Goal: Task Accomplishment & Management: Manage account settings

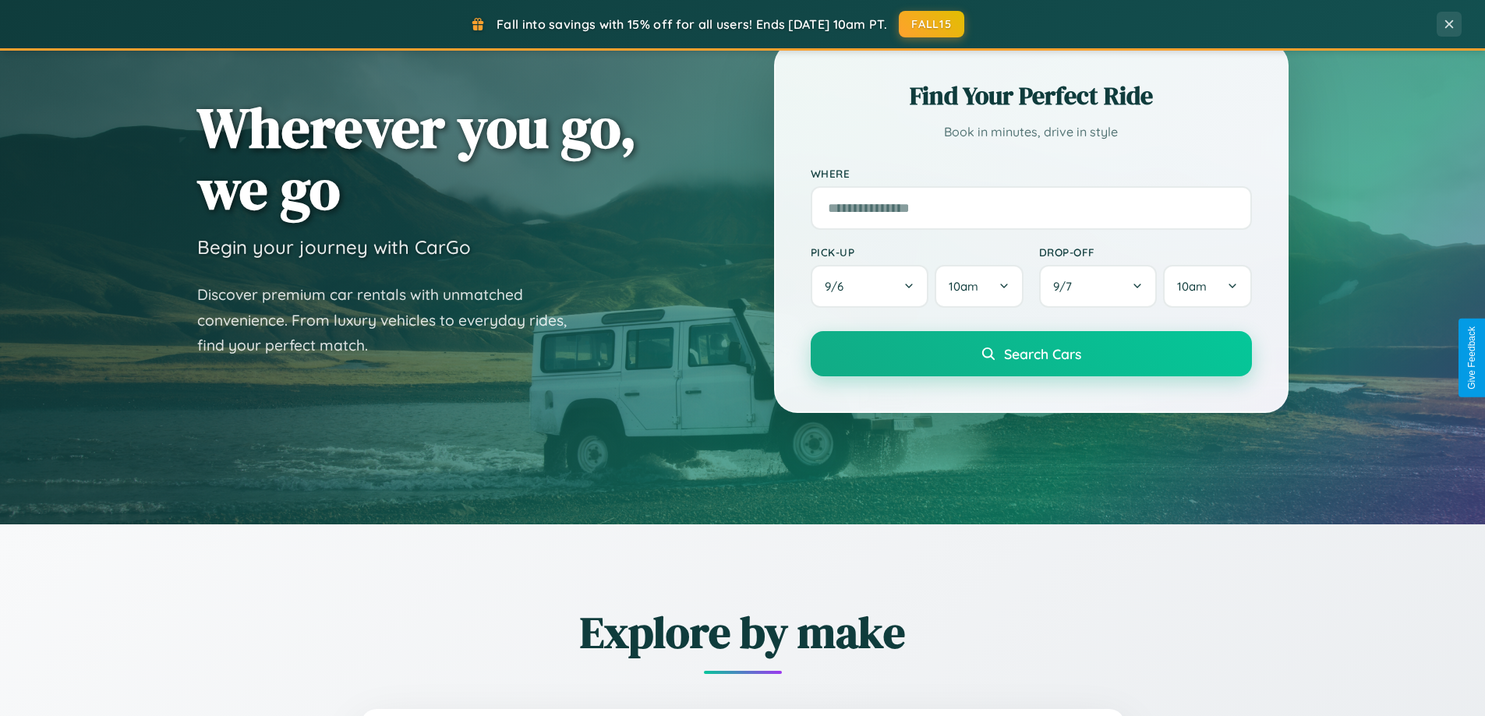
scroll to position [672, 0]
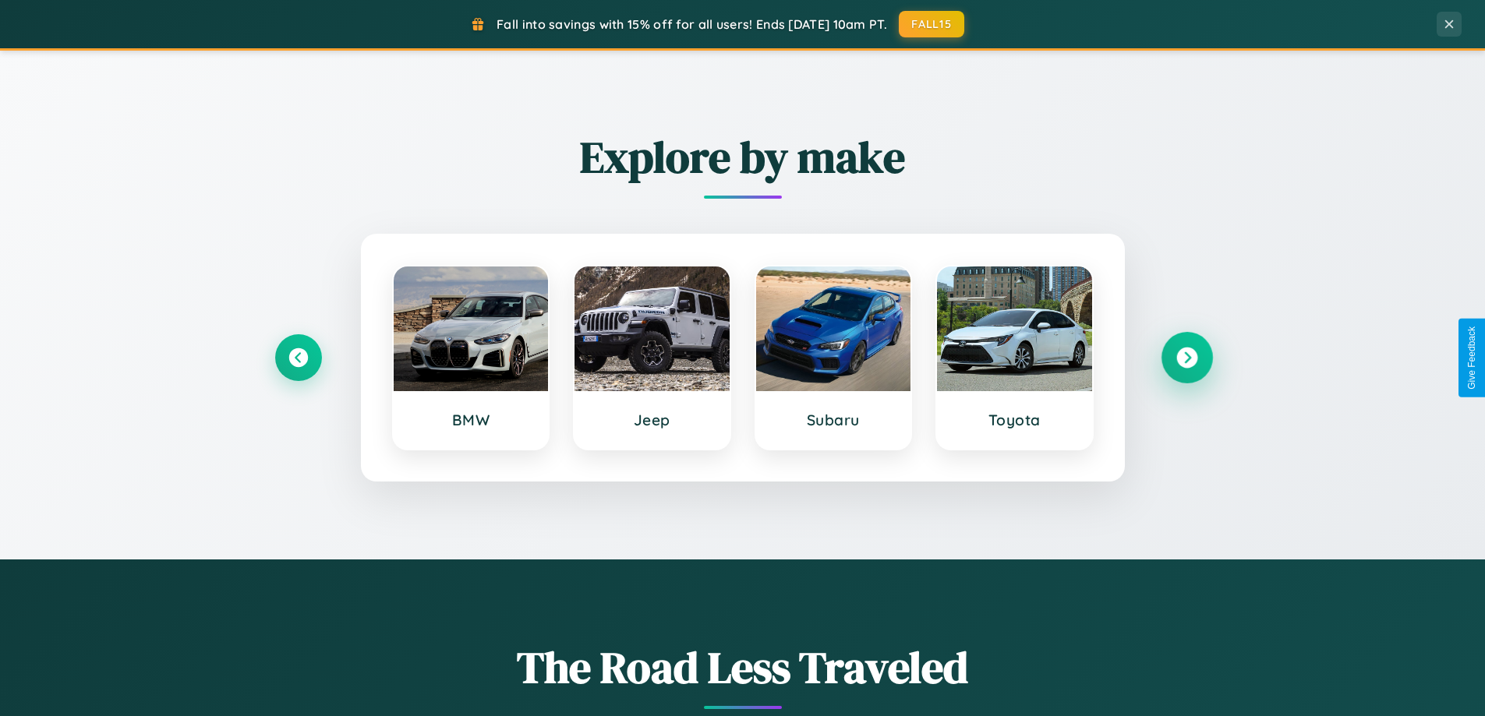
click at [1186, 358] on icon at bounding box center [1186, 358] width 21 height 21
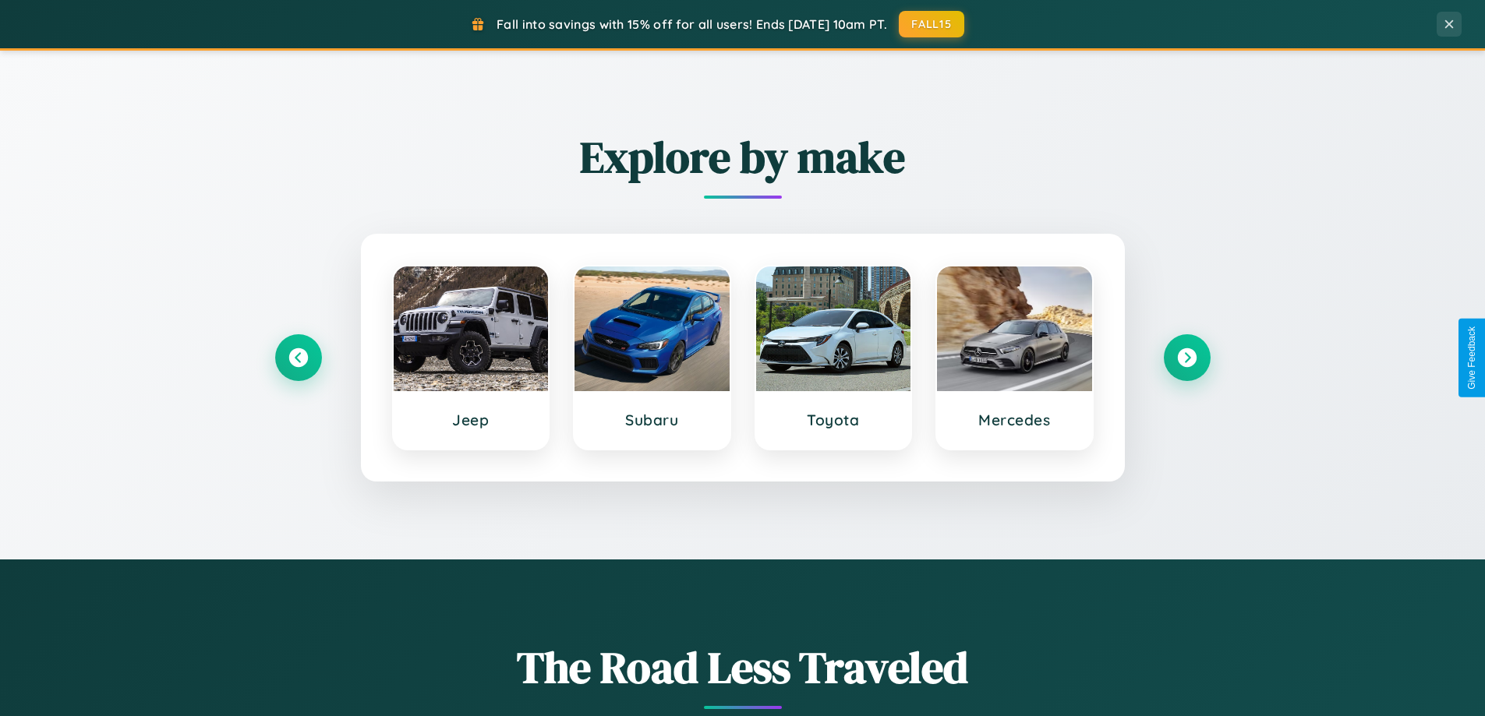
scroll to position [0, 0]
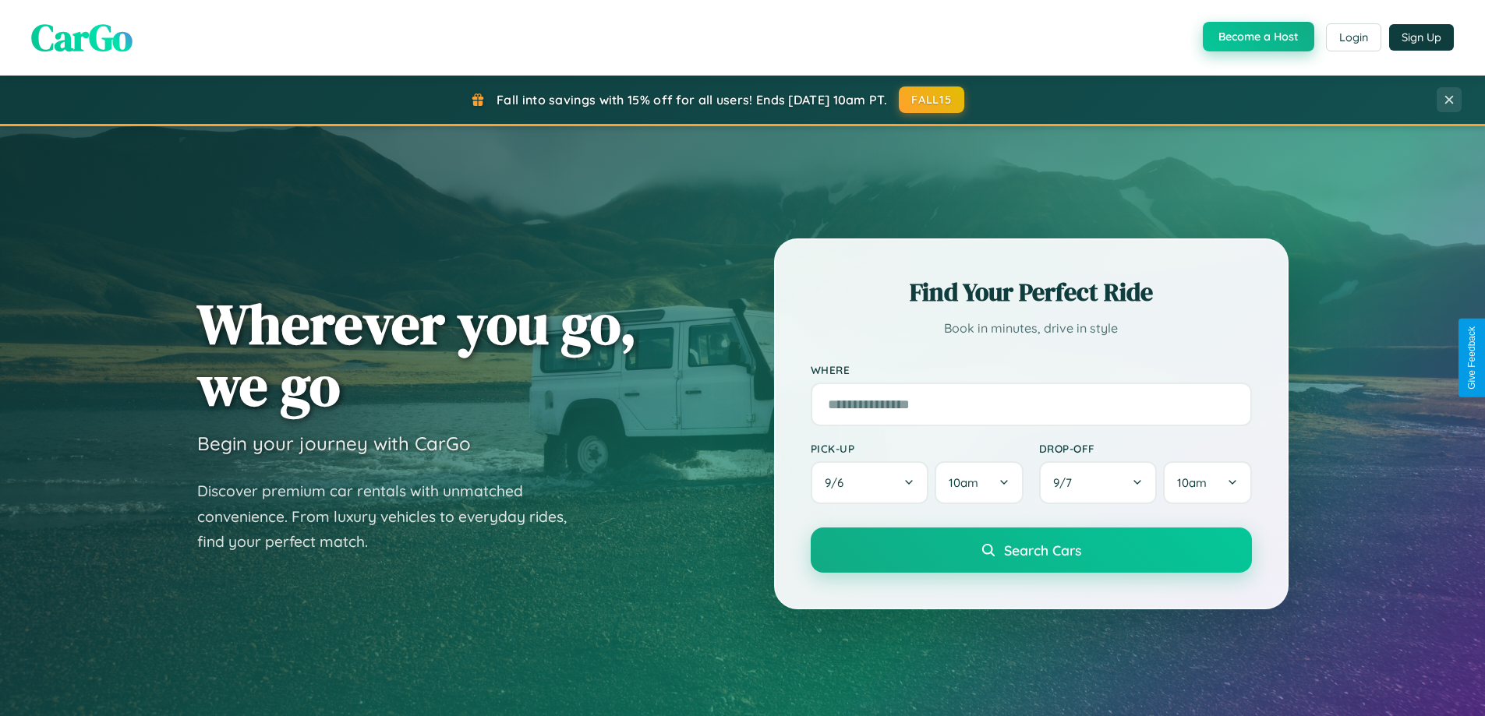
click at [1256, 37] on button "Become a Host" at bounding box center [1258, 37] width 111 height 30
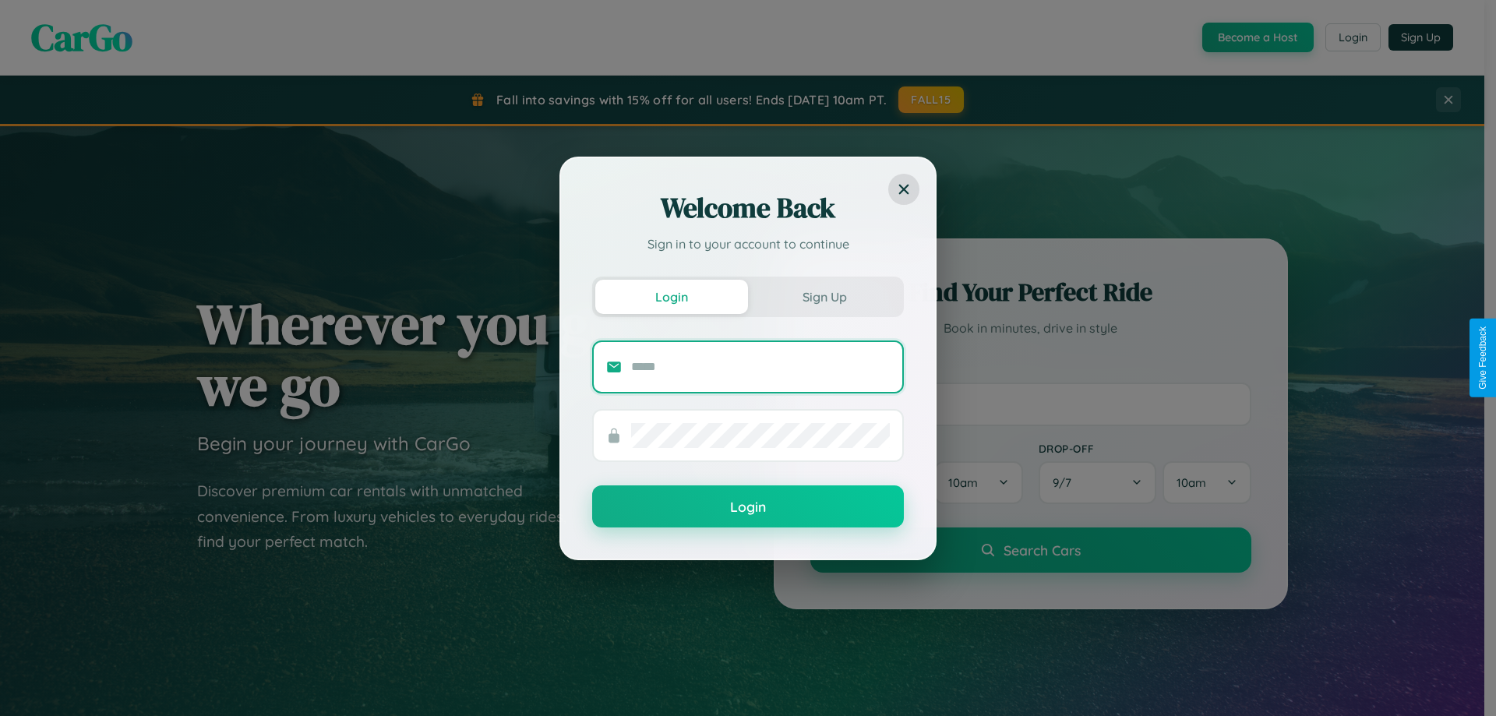
click at [761, 366] on input "text" at bounding box center [760, 367] width 259 height 25
type input "**********"
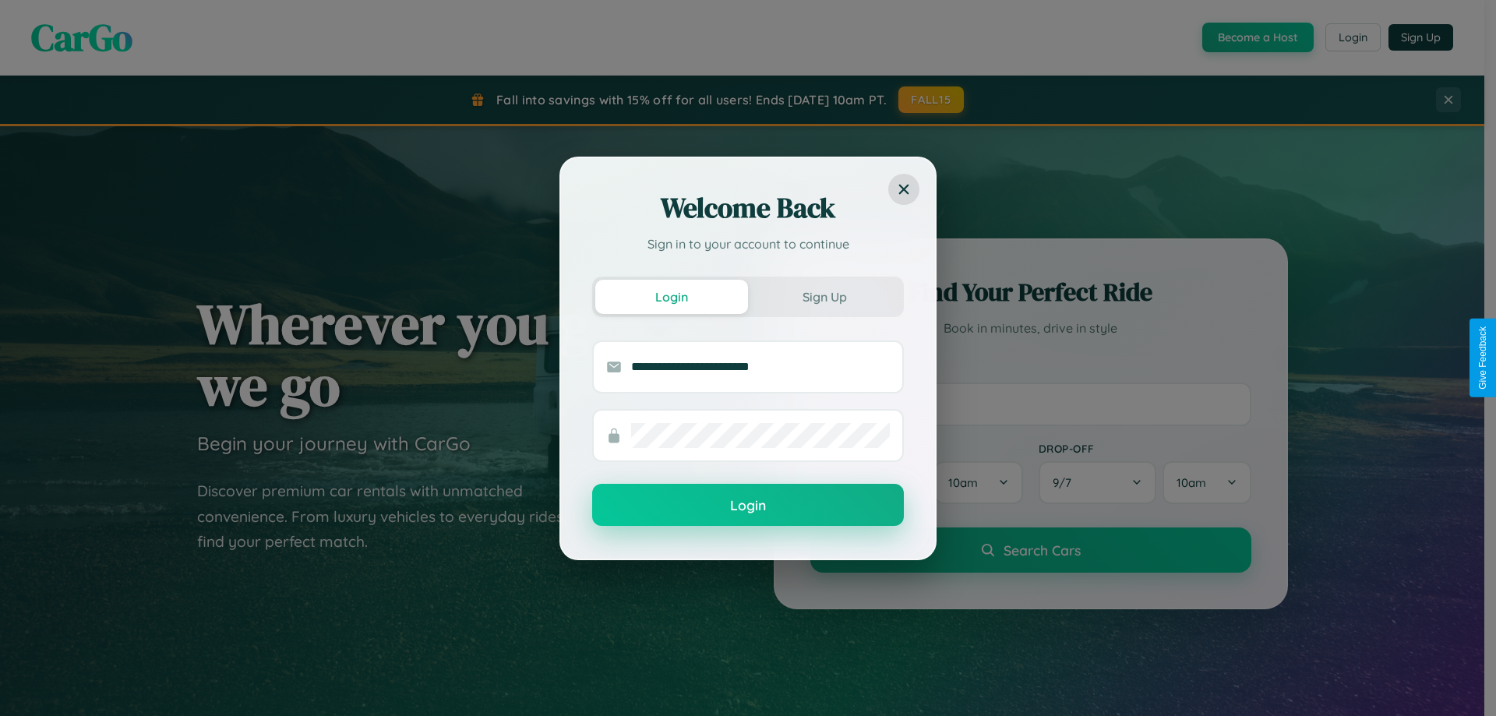
click at [748, 505] on button "Login" at bounding box center [748, 505] width 312 height 42
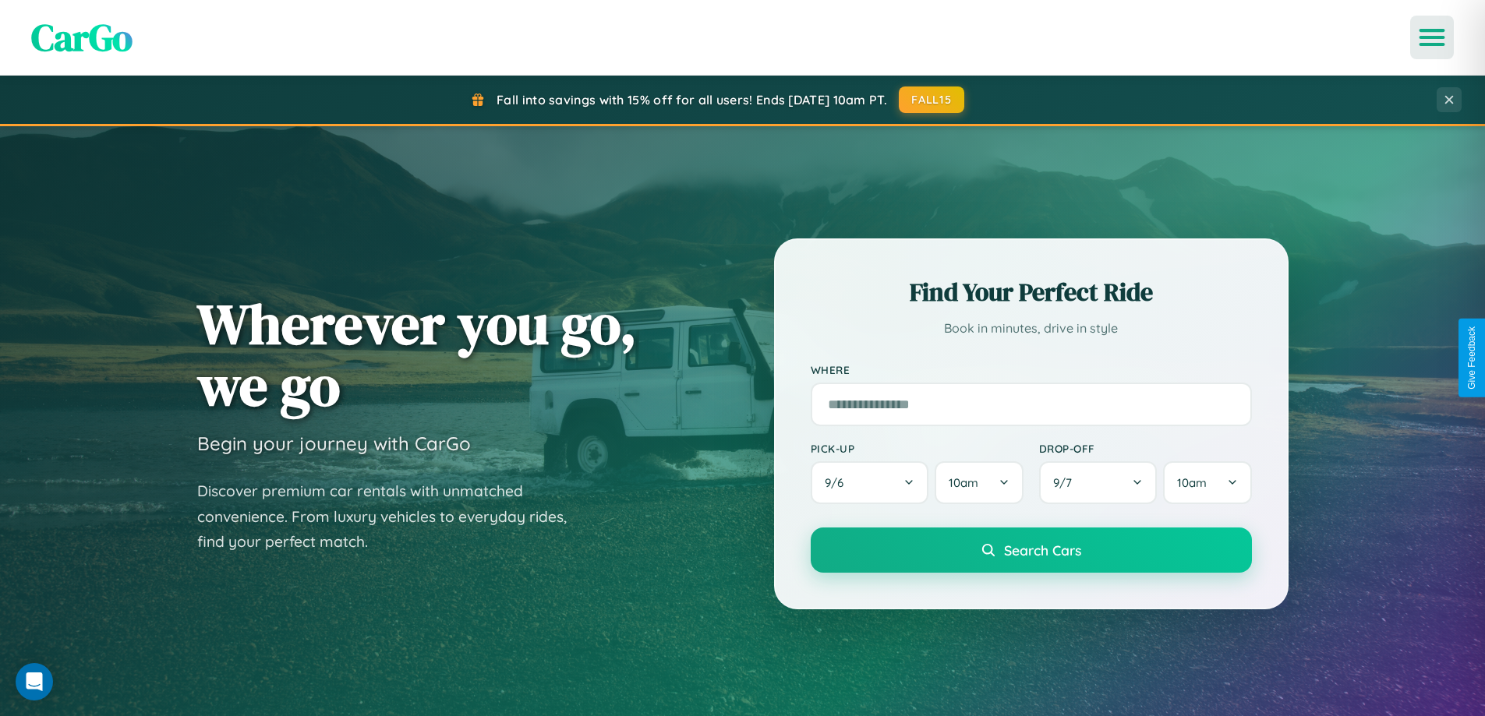
click at [1432, 37] on icon "Open menu" at bounding box center [1432, 37] width 23 height 14
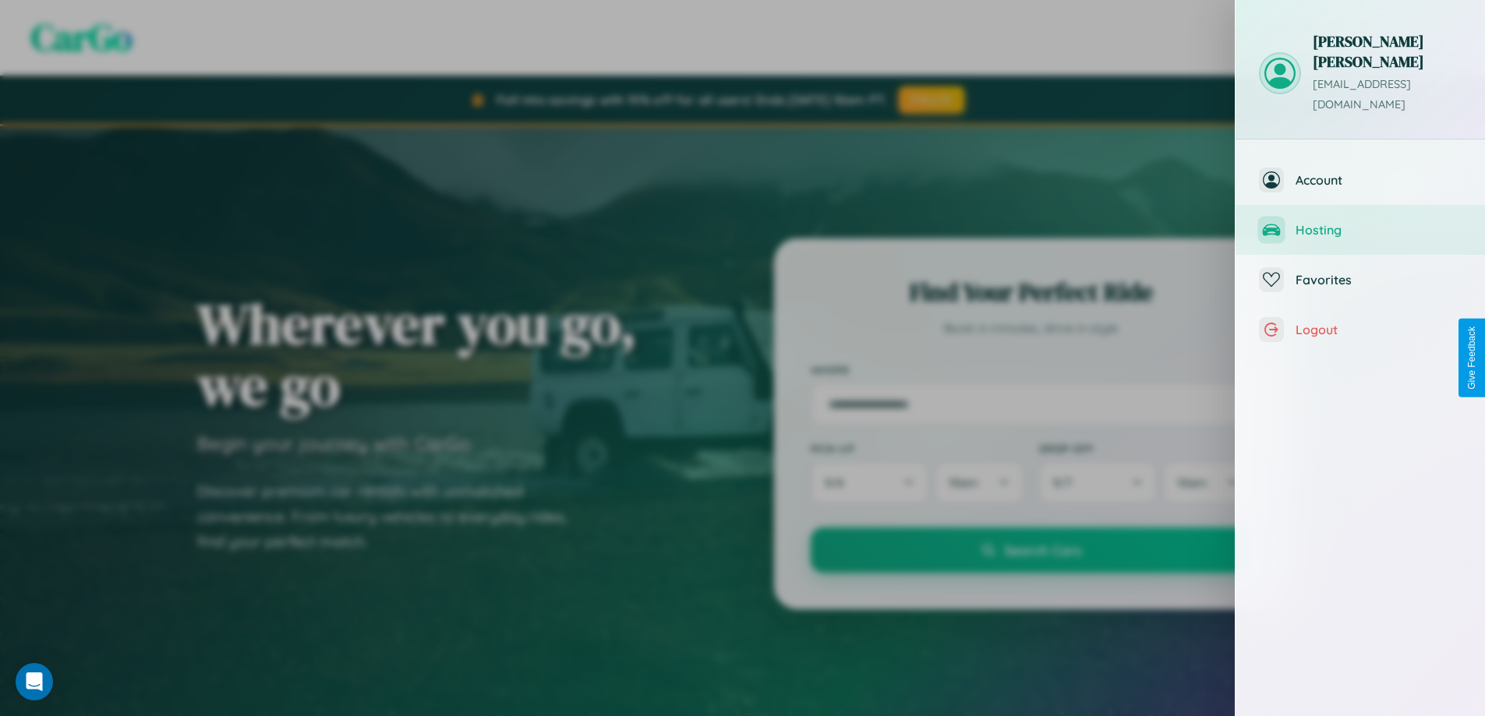
click at [1360, 222] on span "Hosting" at bounding box center [1378, 230] width 166 height 16
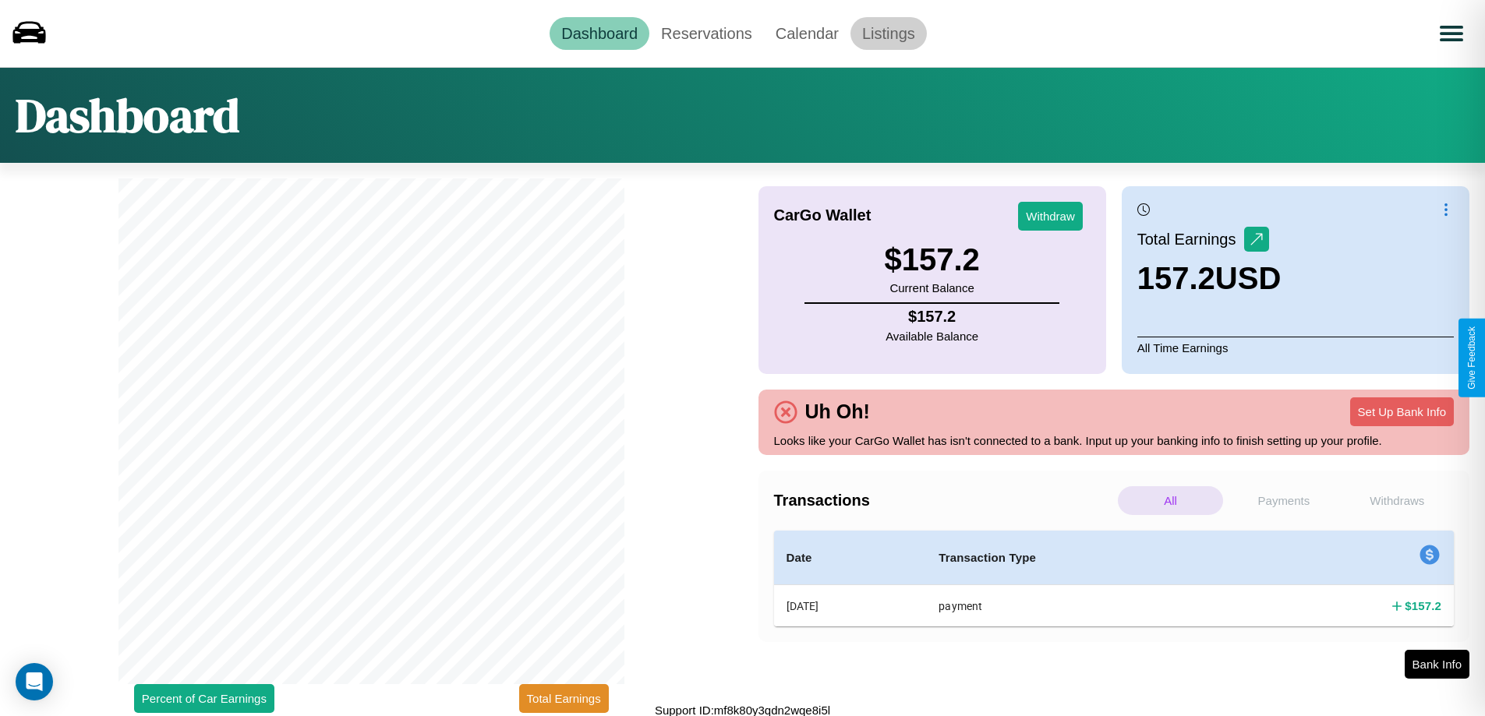
click at [888, 33] on link "Listings" at bounding box center [888, 33] width 76 height 33
